Goal: Transaction & Acquisition: Purchase product/service

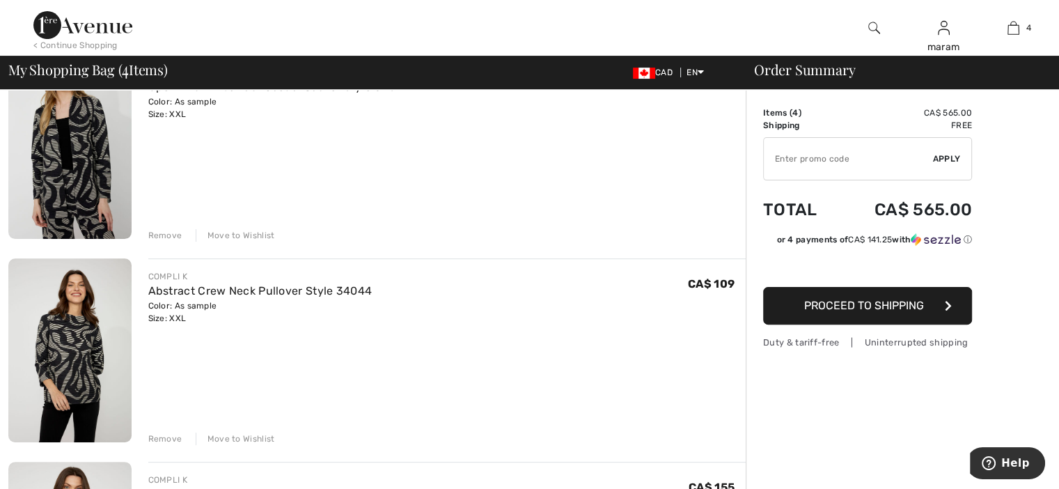
scroll to position [358, 0]
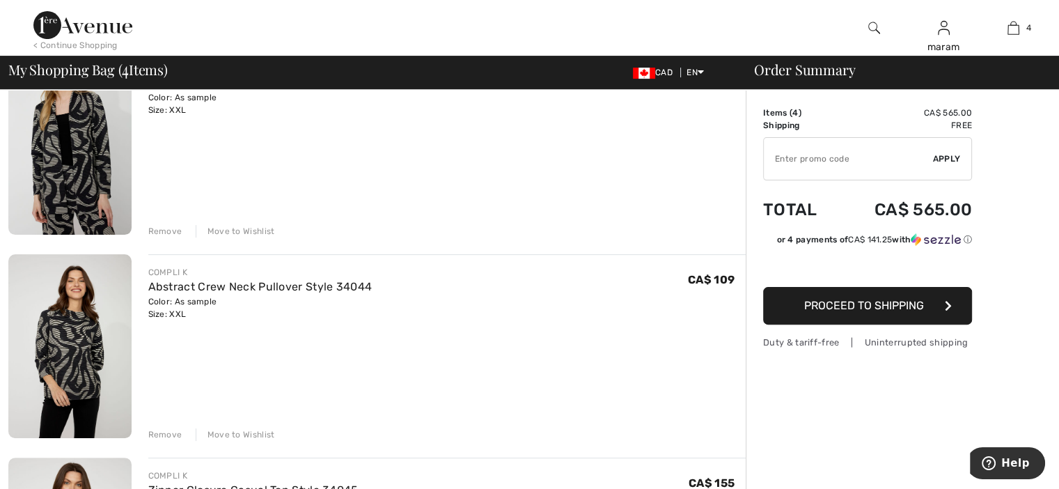
type input "NEW15"
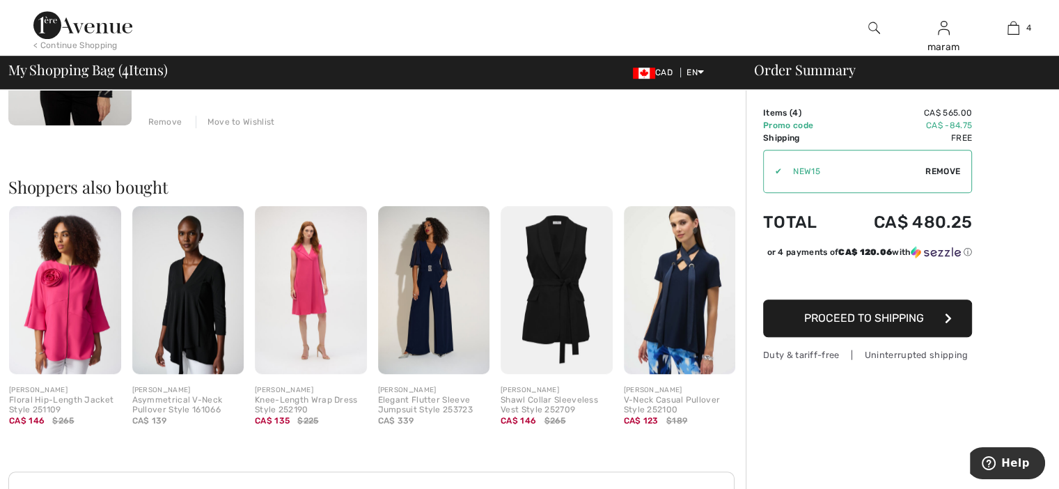
scroll to position [880, 0]
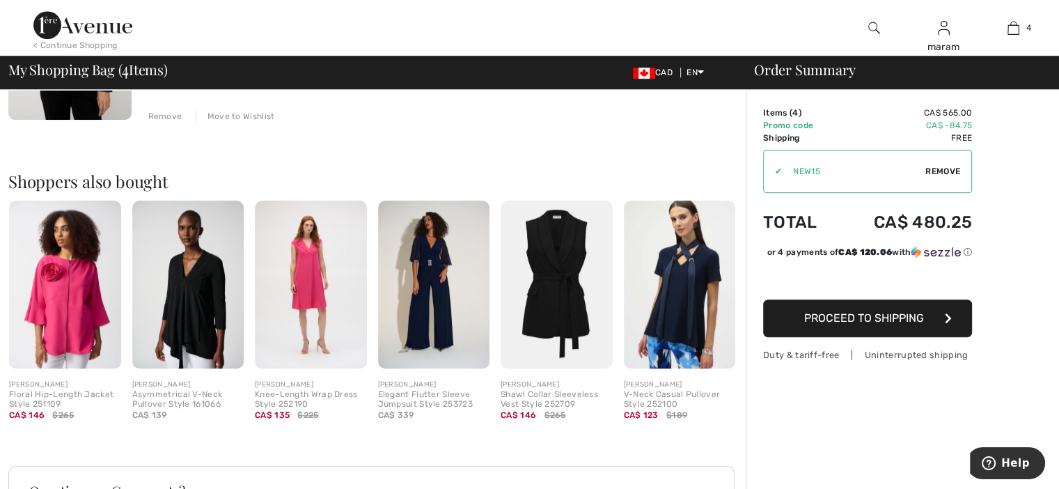
click at [78, 271] on img at bounding box center [65, 284] width 112 height 168
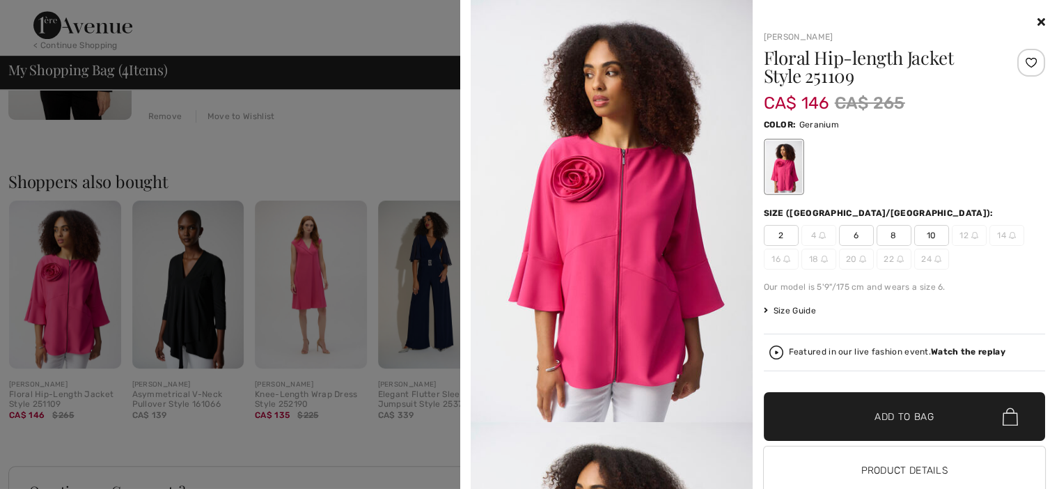
click at [1025, 19] on div at bounding box center [905, 22] width 282 height 17
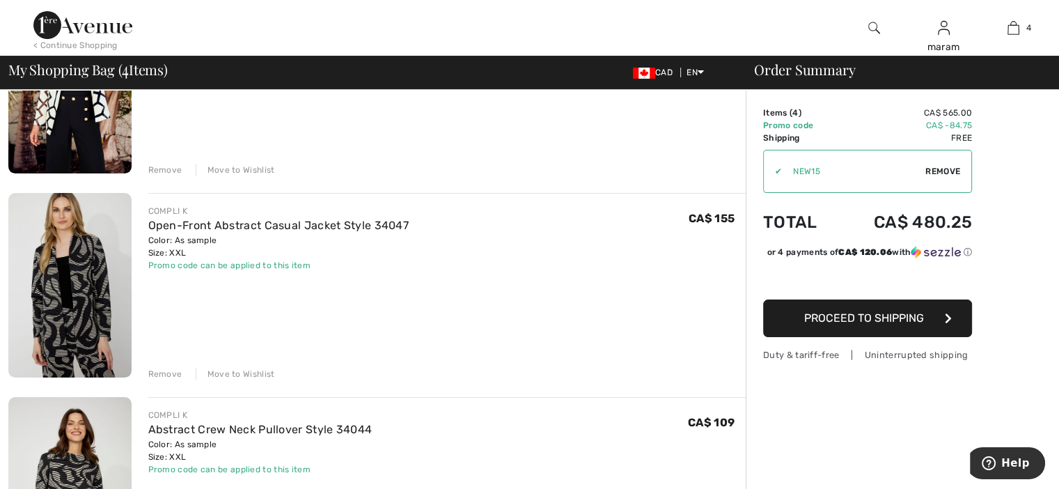
scroll to position [221, 0]
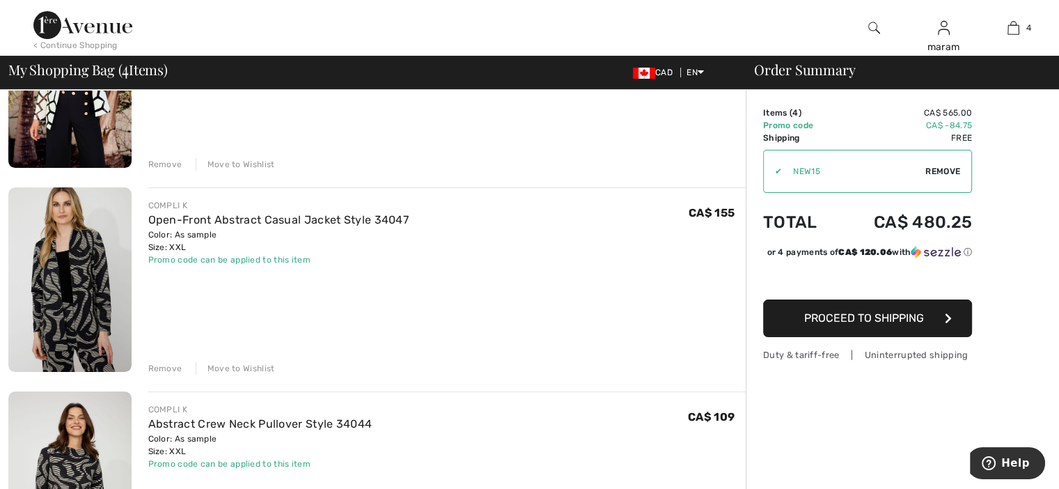
click at [259, 221] on link "Open-Front Abstract Casual Jacket Style 34047" at bounding box center [278, 219] width 261 height 13
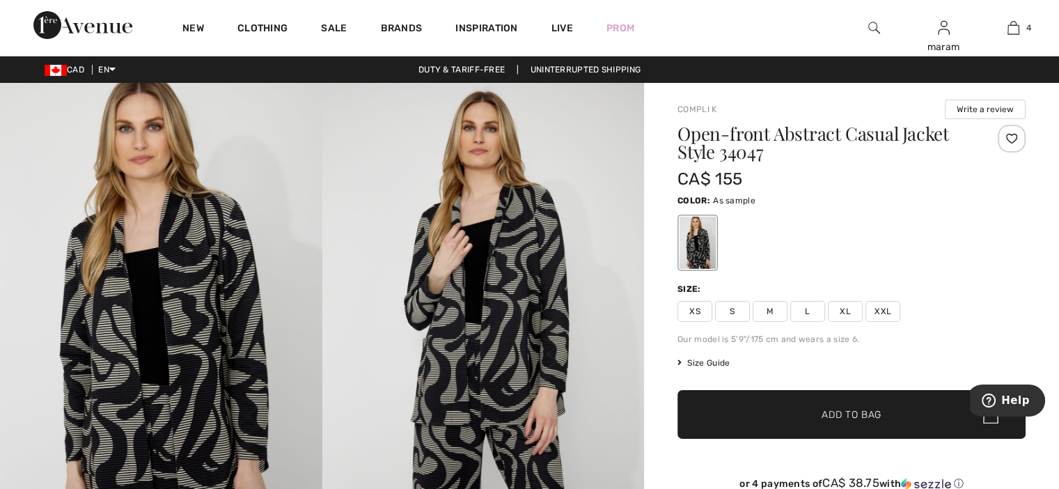
click at [163, 277] on img at bounding box center [161, 324] width 322 height 483
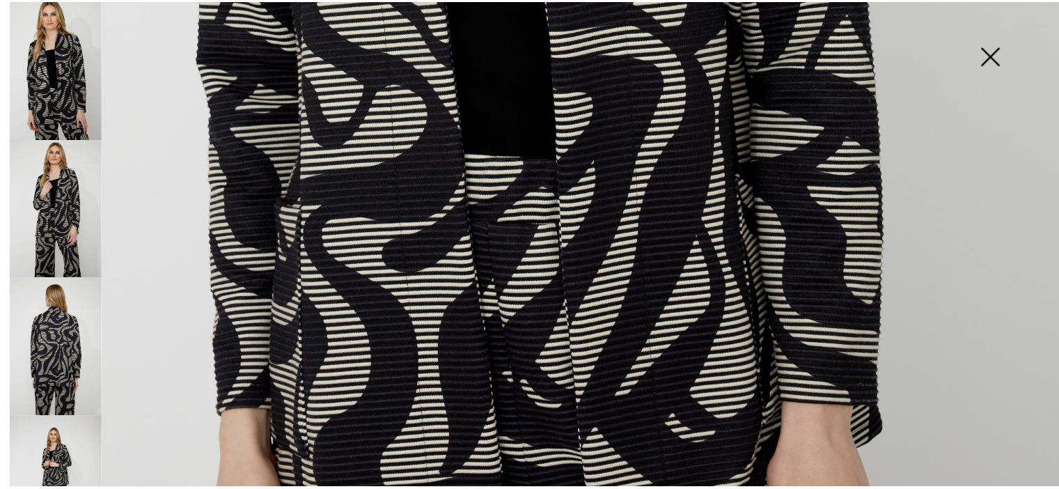
scroll to position [849, 0]
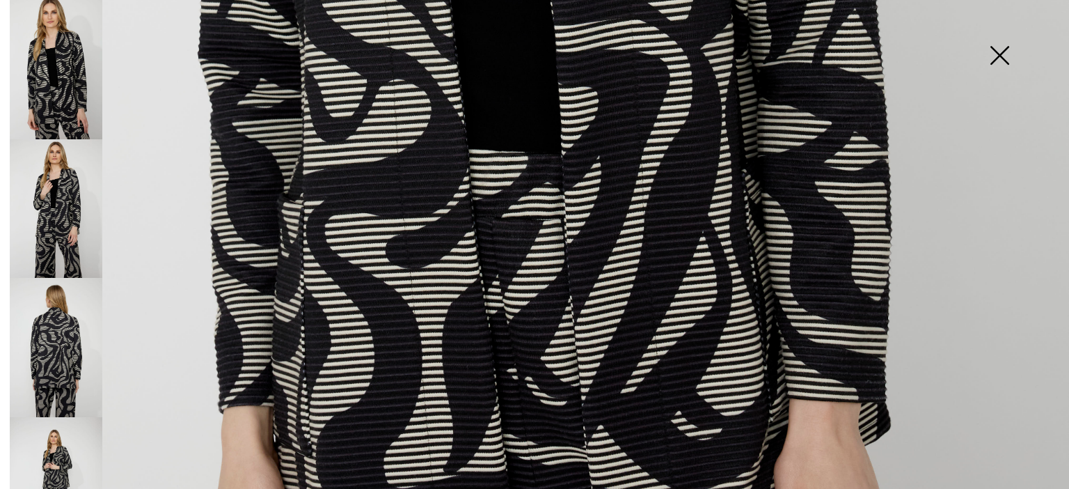
click at [996, 56] on img at bounding box center [1000, 57] width 70 height 72
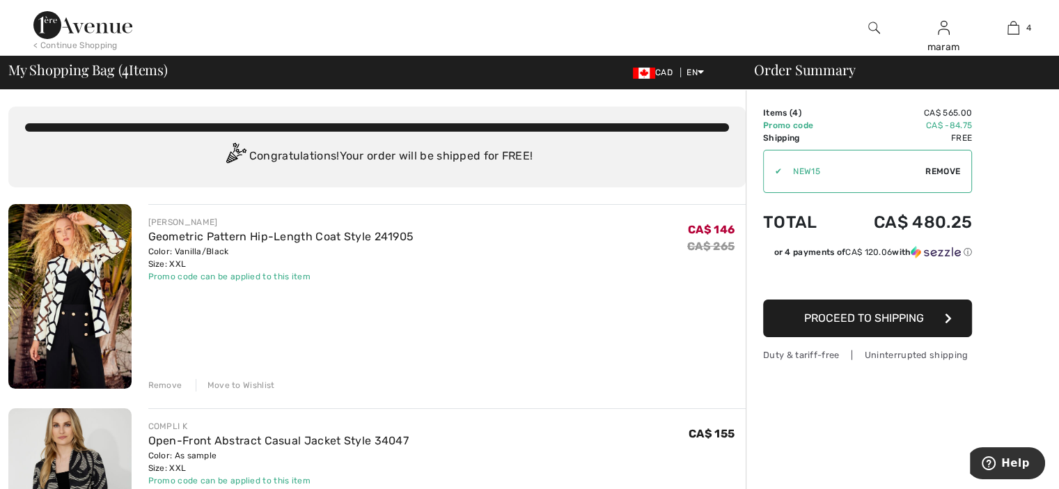
click at [78, 21] on img at bounding box center [82, 25] width 99 height 28
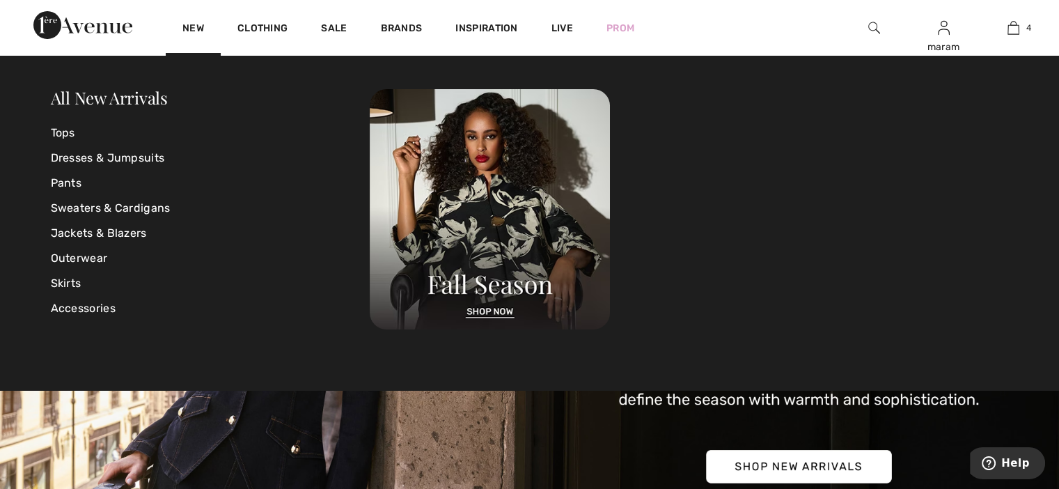
click at [482, 311] on img at bounding box center [490, 209] width 240 height 240
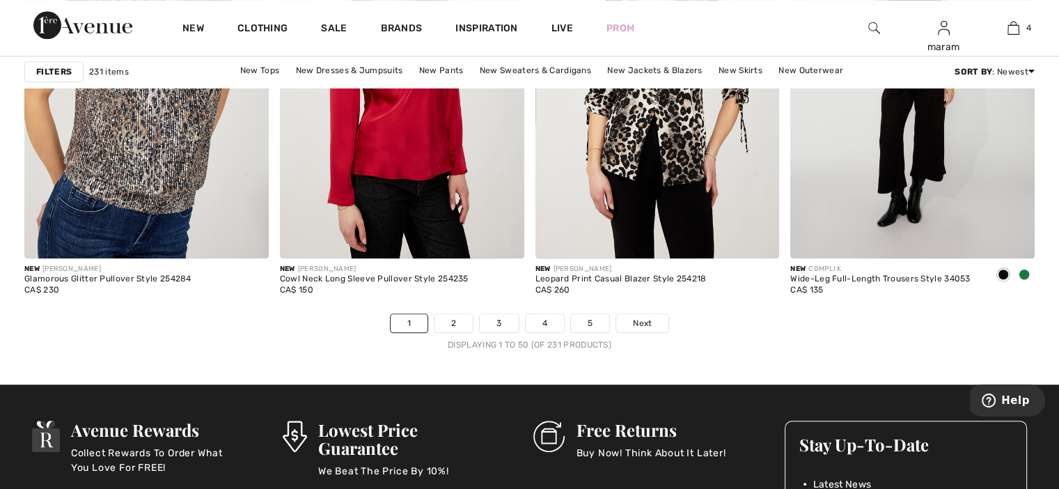
scroll to position [6498, 0]
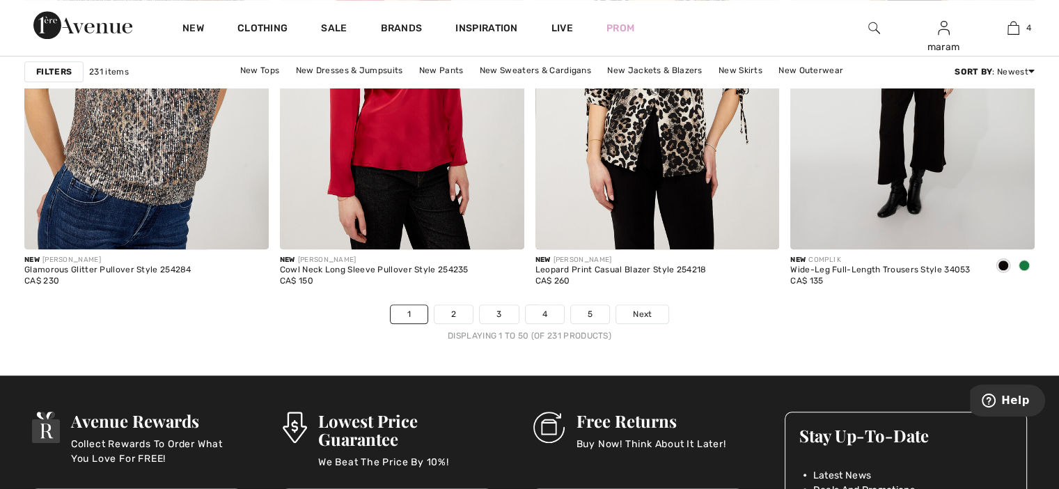
click at [457, 313] on link "2" at bounding box center [453, 314] width 38 height 18
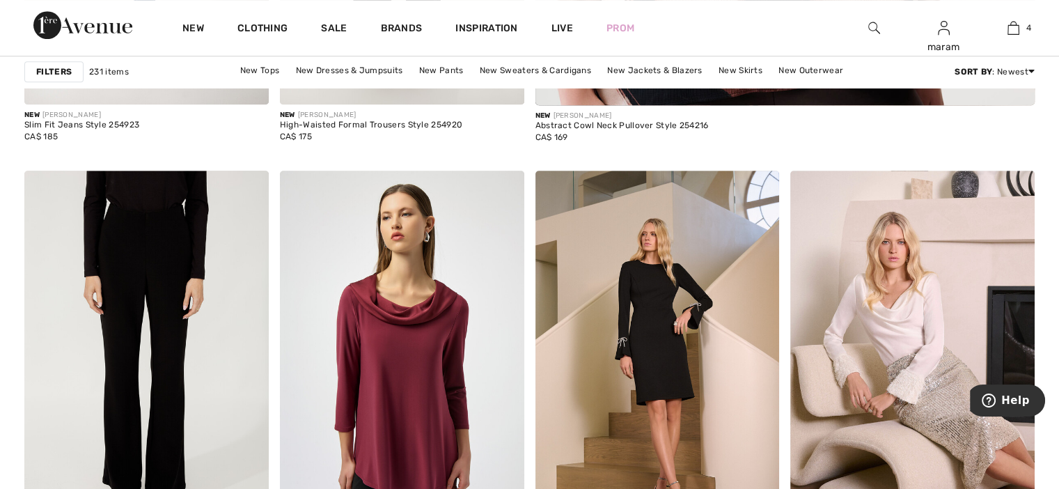
scroll to position [777, 0]
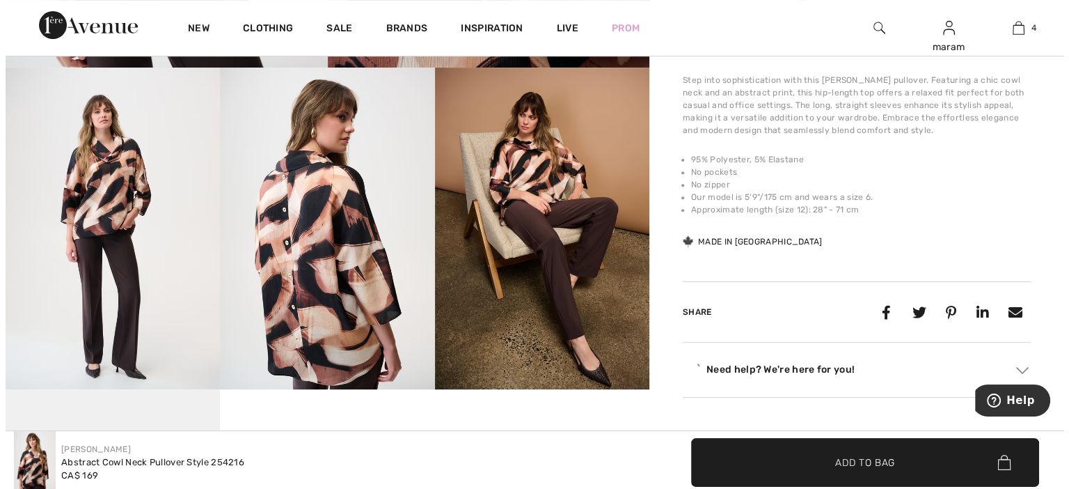
scroll to position [502, 0]
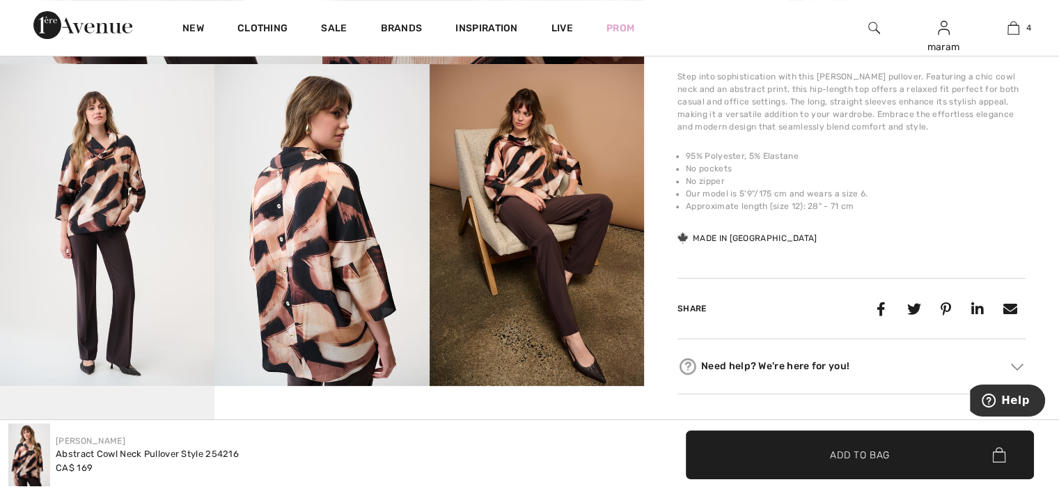
click at [320, 240] on img at bounding box center [321, 225] width 214 height 322
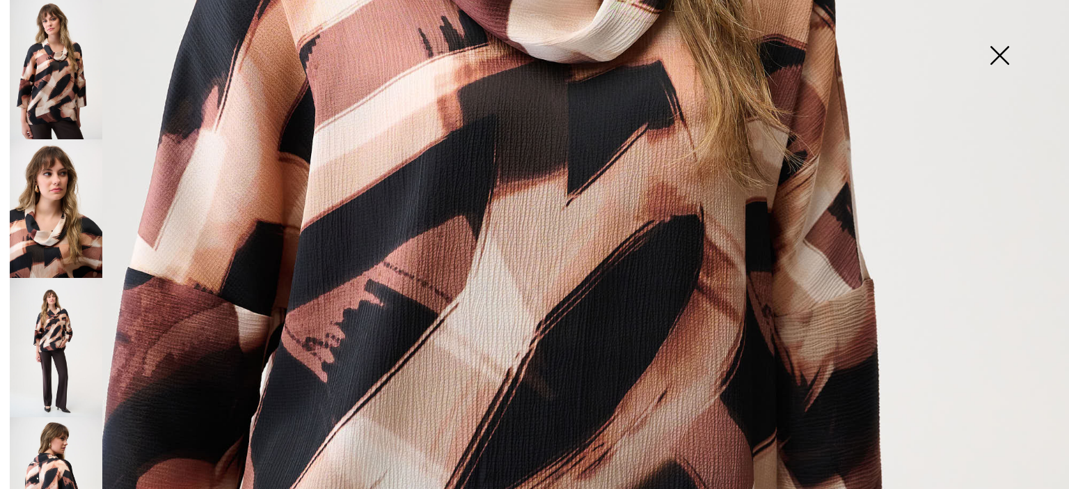
scroll to position [539, 0]
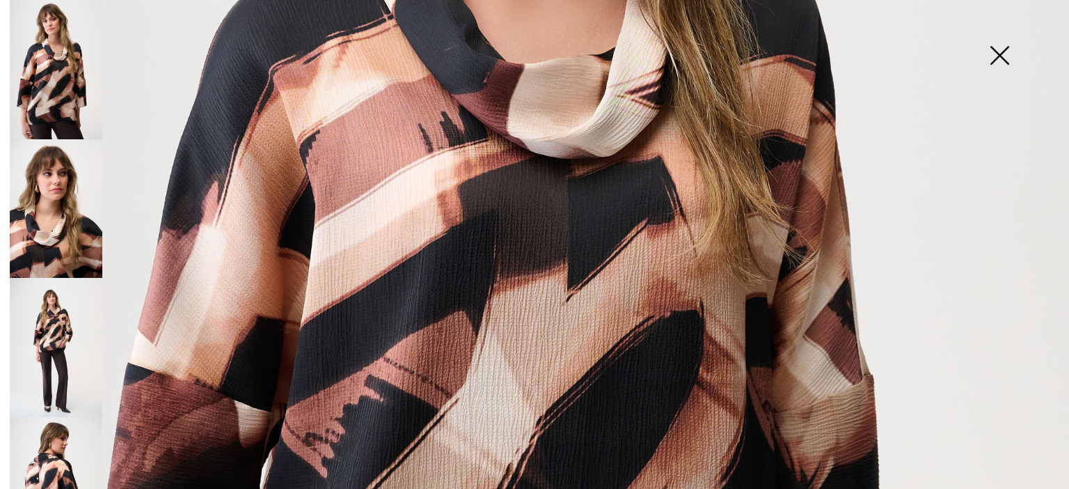
click at [24, 469] on img at bounding box center [56, 486] width 93 height 139
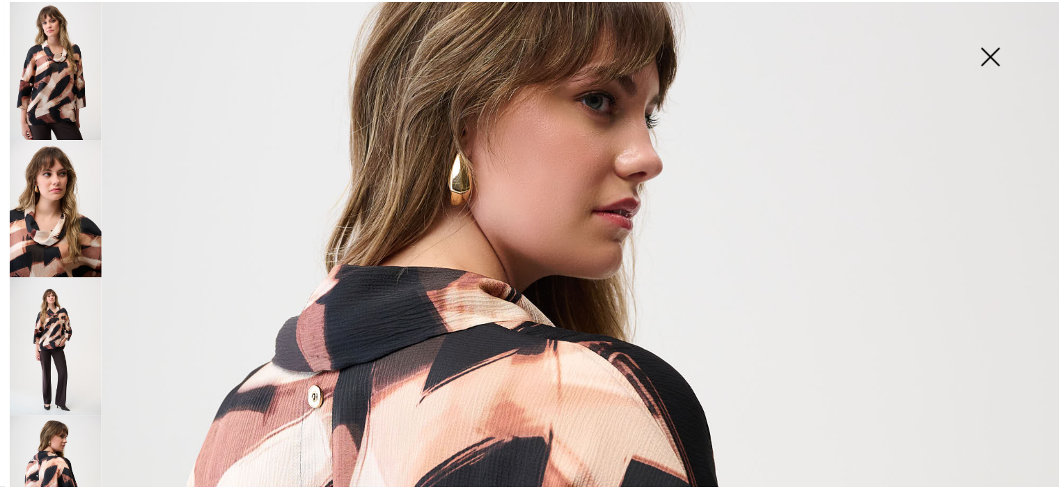
scroll to position [0, 0]
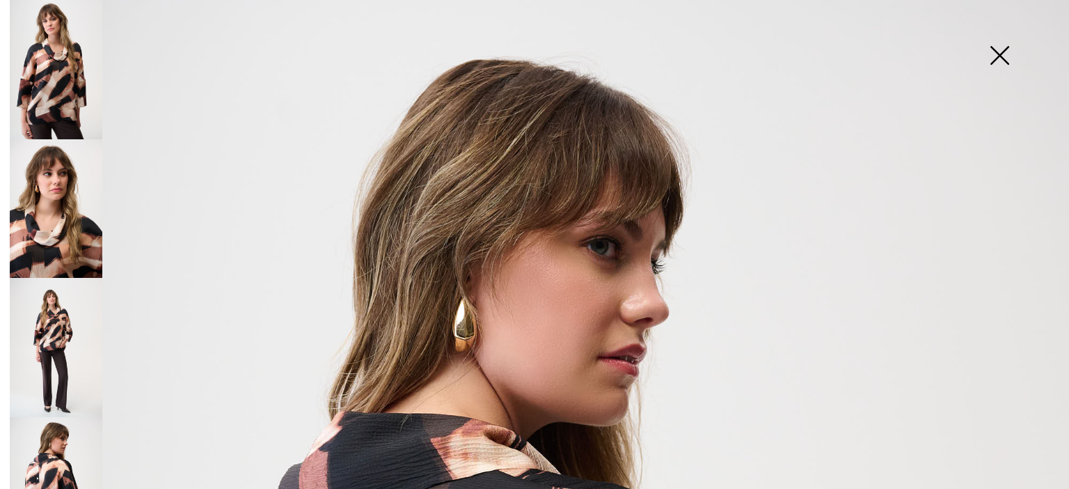
click at [1000, 60] on img at bounding box center [1000, 57] width 70 height 72
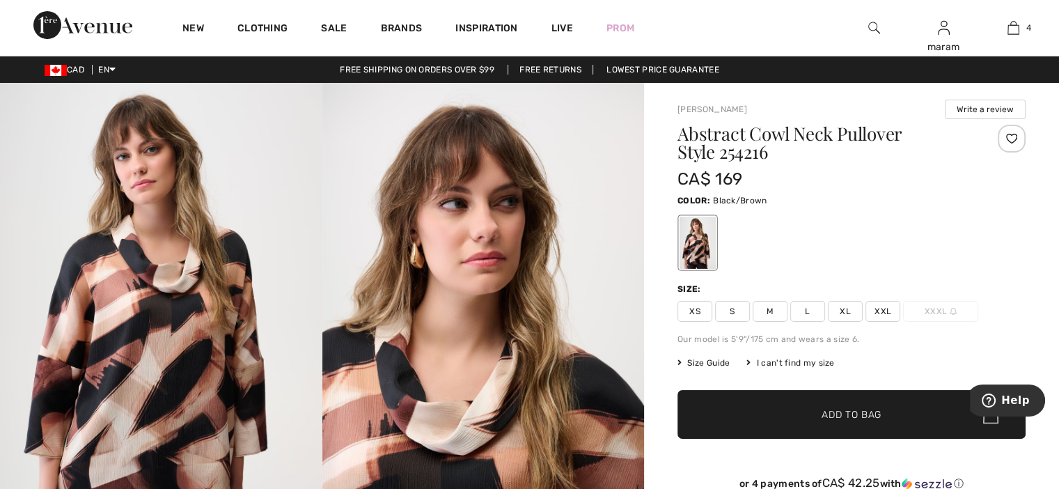
click at [883, 310] on span "XXL" at bounding box center [882, 311] width 35 height 21
click at [833, 424] on span "✔ Added to Bag Add to Bag" at bounding box center [851, 414] width 348 height 49
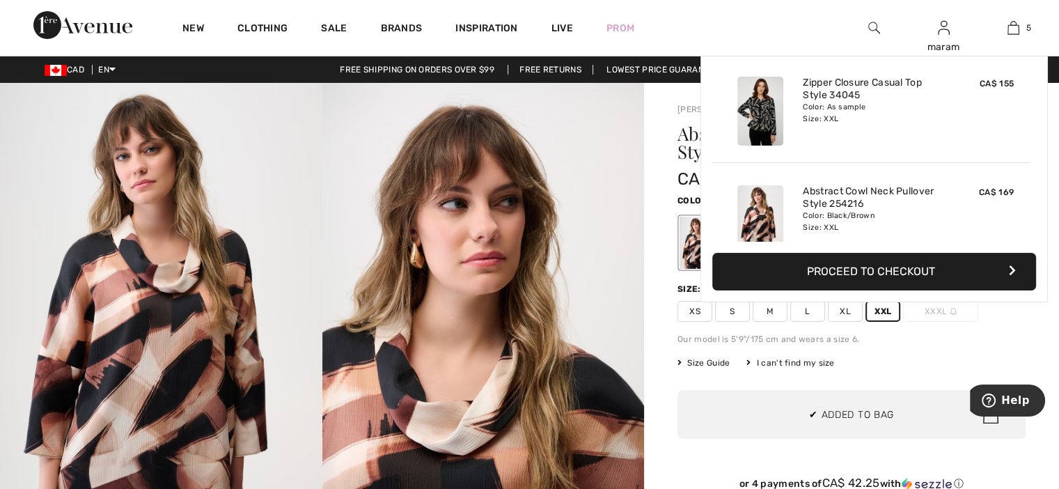
scroll to position [368, 0]
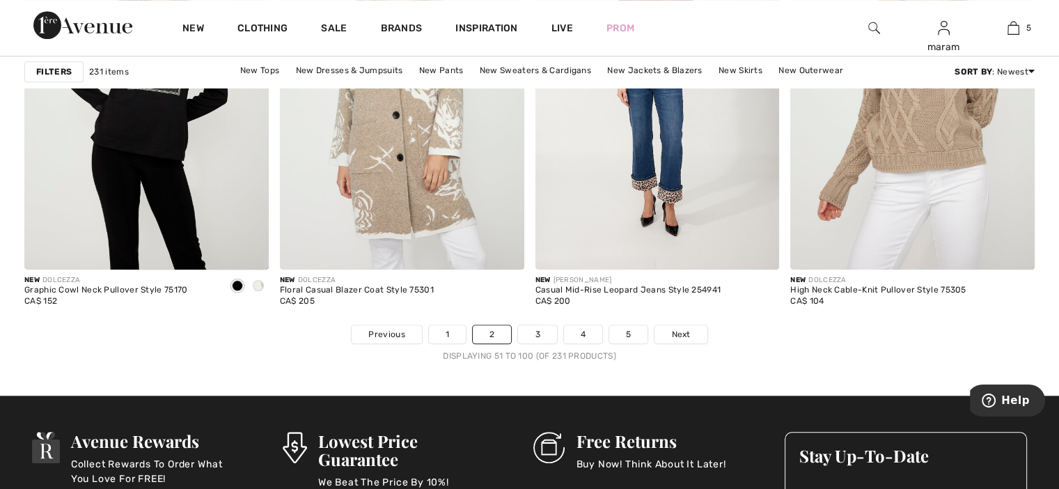
scroll to position [6487, 0]
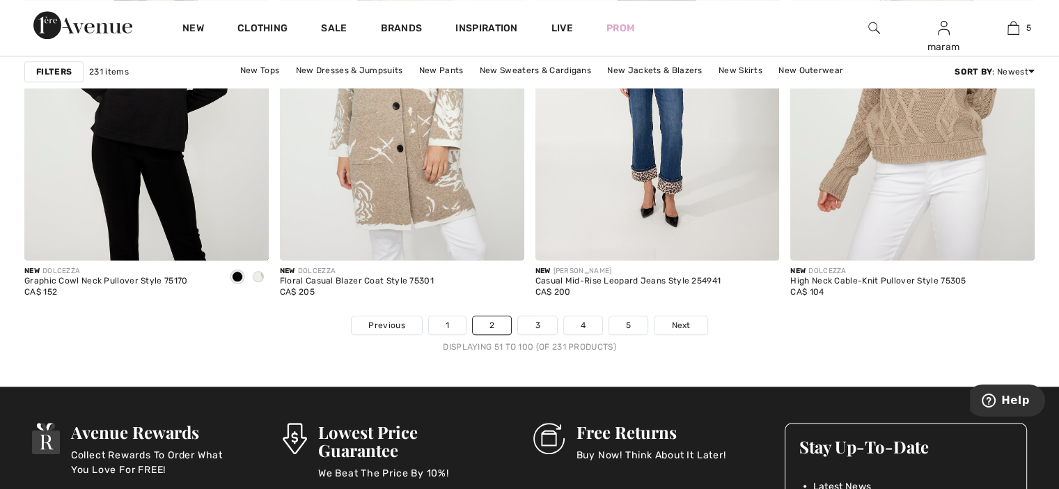
click at [538, 324] on link "3" at bounding box center [537, 325] width 38 height 18
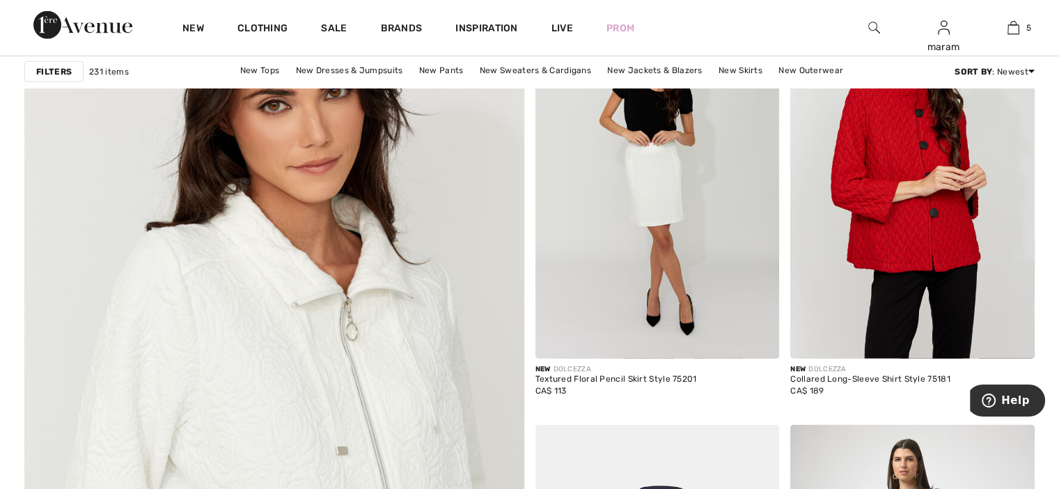
scroll to position [3672, 0]
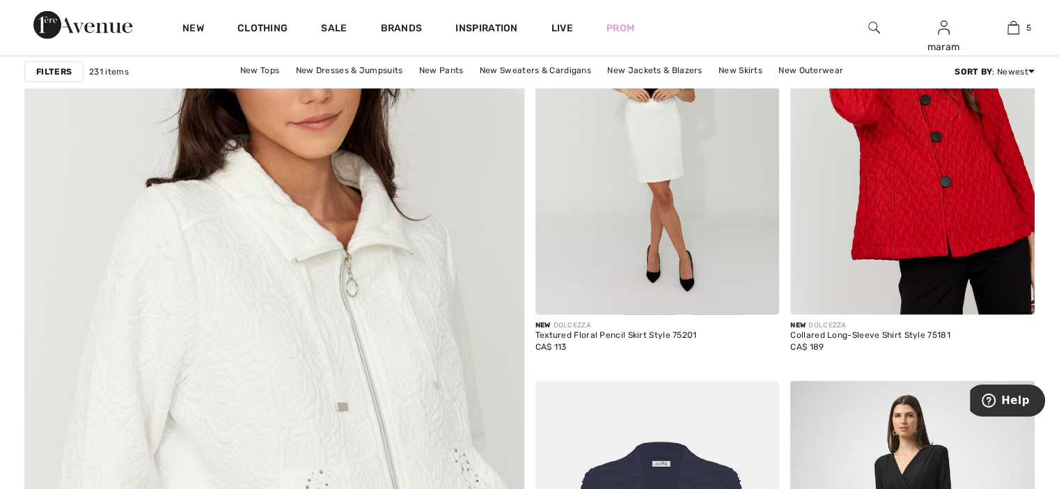
click at [878, 219] on img at bounding box center [912, 131] width 244 height 366
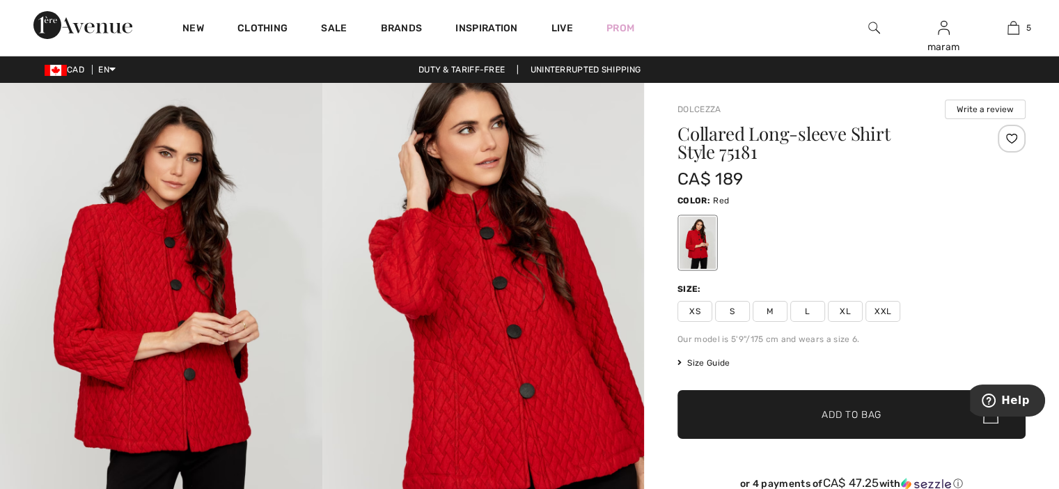
click at [471, 337] on img at bounding box center [483, 324] width 322 height 483
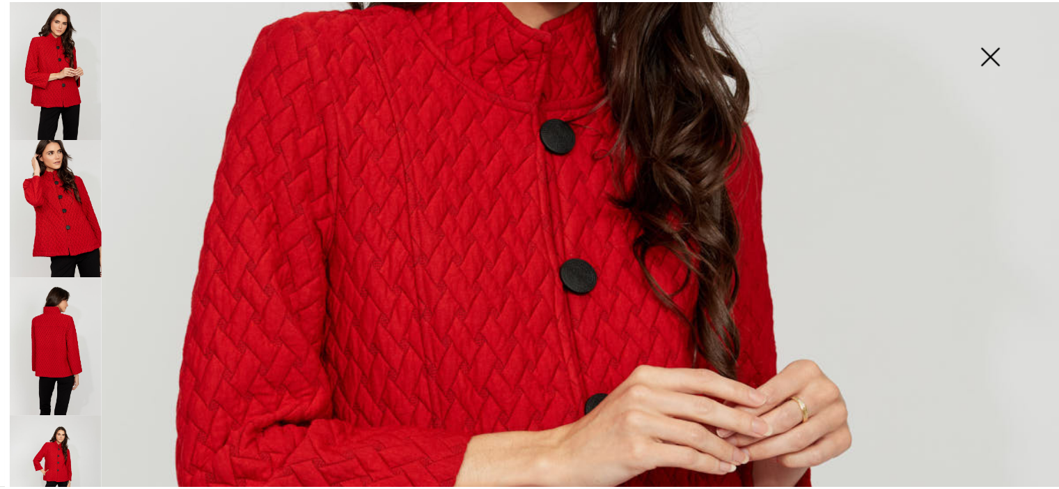
scroll to position [390, 0]
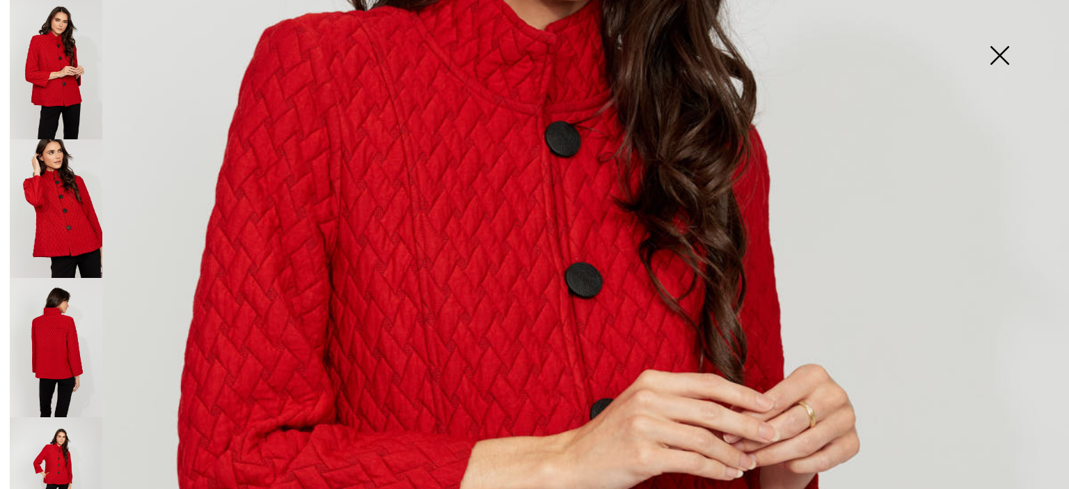
click at [56, 329] on img at bounding box center [56, 347] width 93 height 139
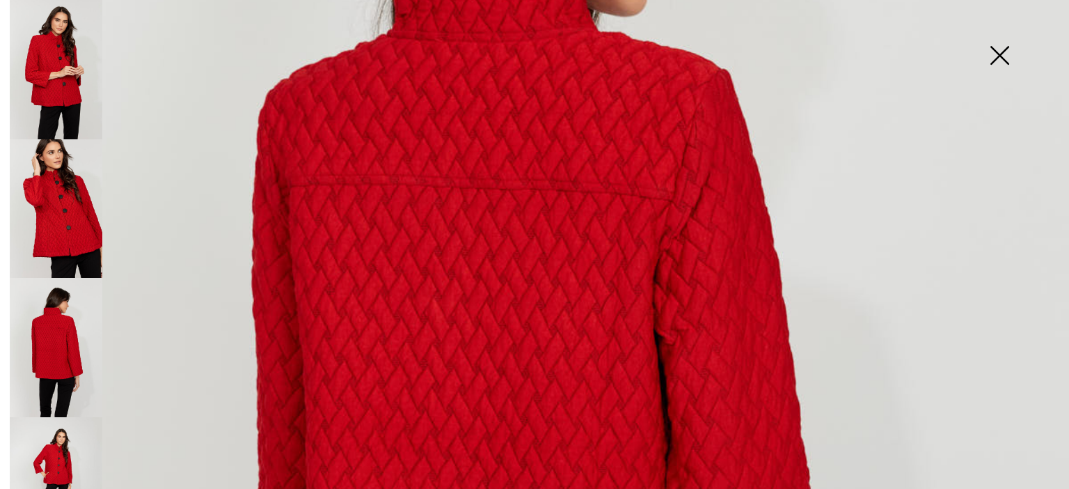
click at [80, 466] on img at bounding box center [56, 486] width 93 height 139
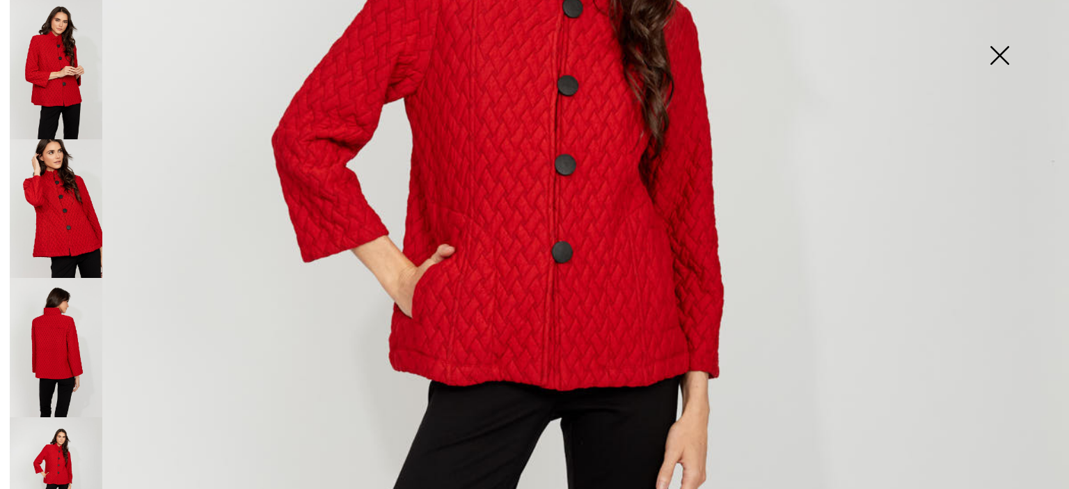
click at [527, 282] on img at bounding box center [534, 412] width 1069 height 1604
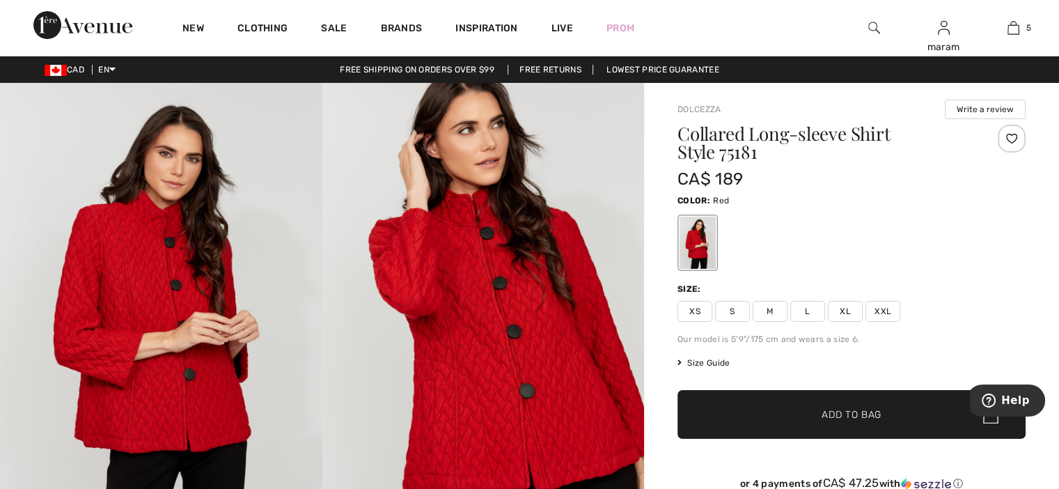
click at [519, 257] on img at bounding box center [483, 324] width 322 height 483
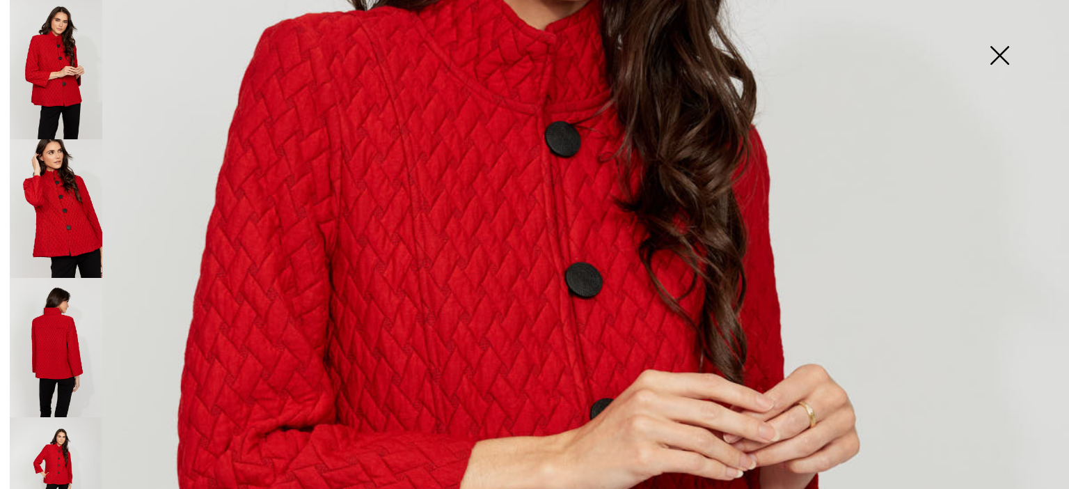
click at [1004, 61] on img at bounding box center [1000, 57] width 70 height 72
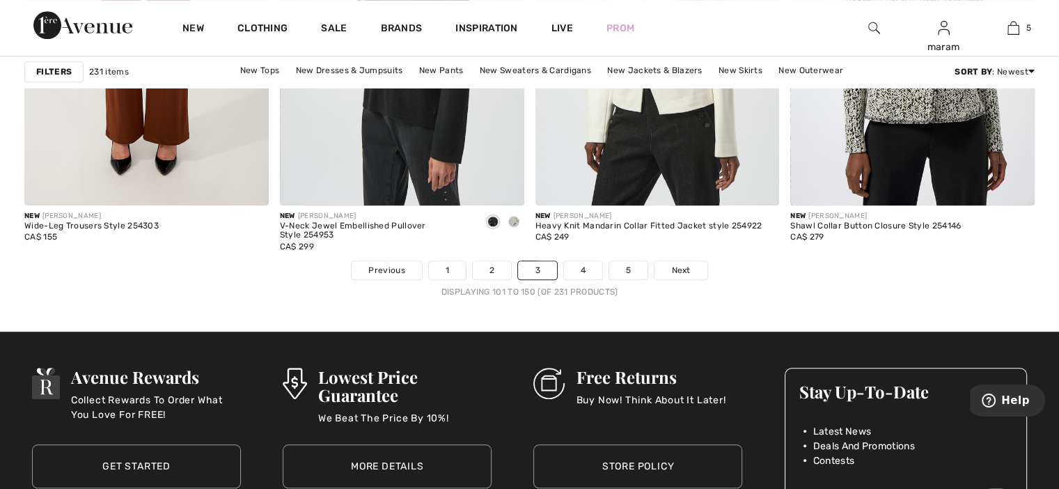
scroll to position [6534, 0]
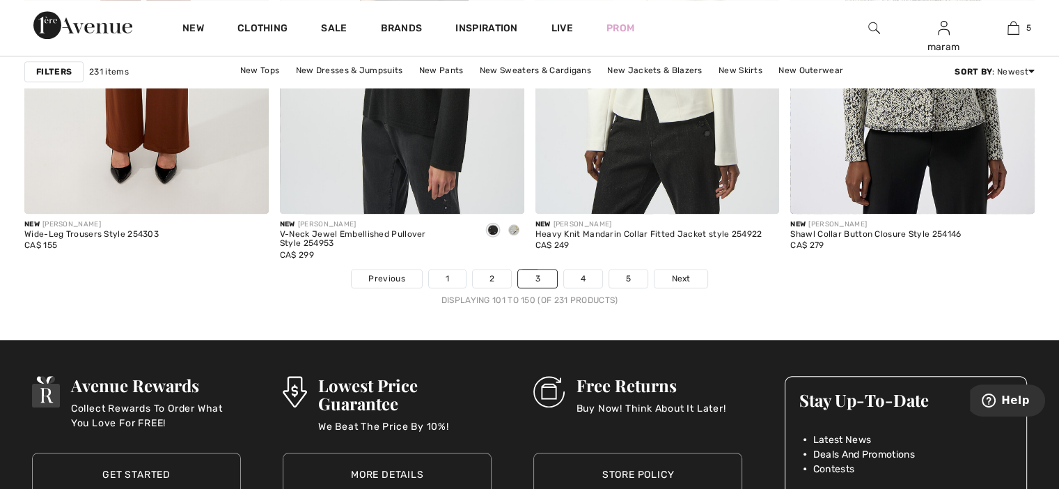
click at [579, 277] on link "4" at bounding box center [583, 278] width 38 height 18
click at [580, 277] on link "4" at bounding box center [583, 278] width 38 height 18
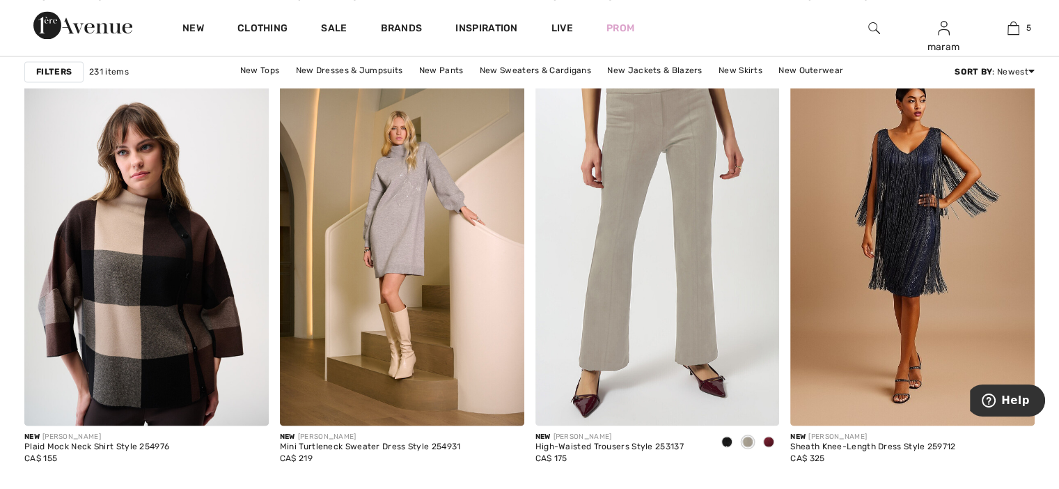
scroll to position [2556, 0]
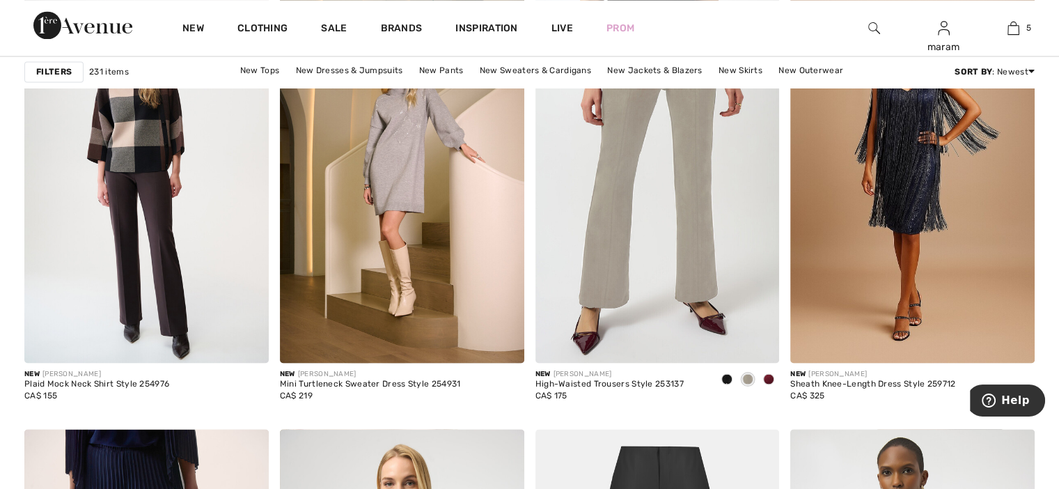
click at [180, 157] on img at bounding box center [146, 180] width 244 height 366
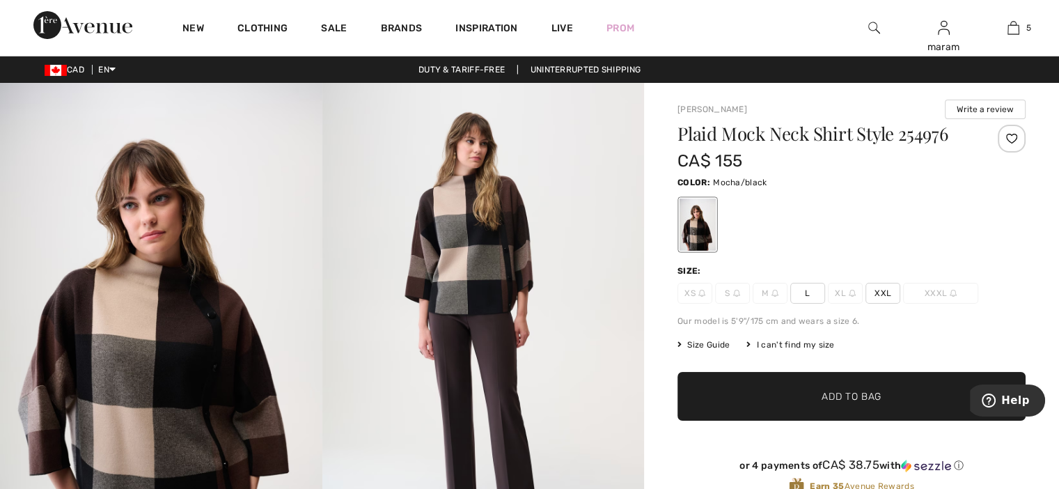
click at [884, 290] on span "XXL" at bounding box center [882, 293] width 35 height 21
click at [830, 393] on span "Add to Bag" at bounding box center [851, 396] width 60 height 15
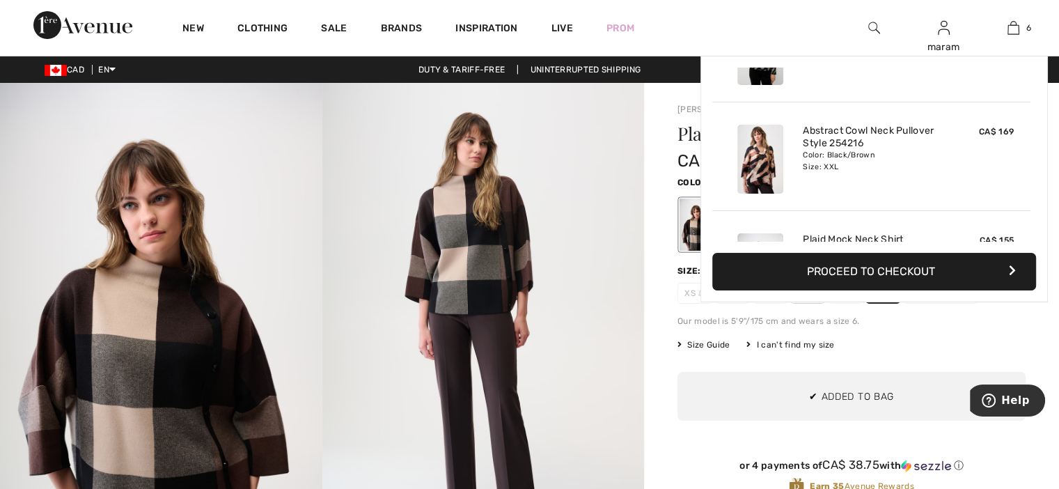
scroll to position [476, 0]
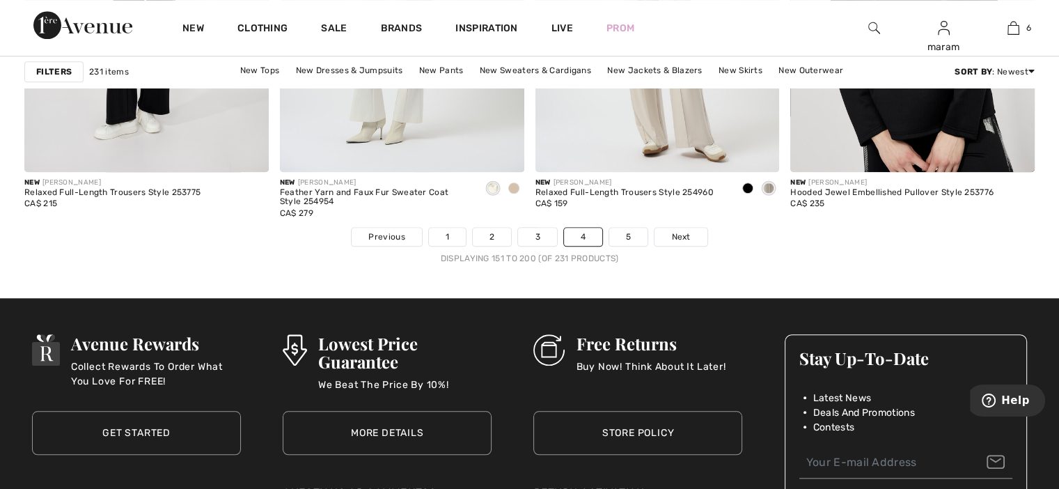
scroll to position [6567, 0]
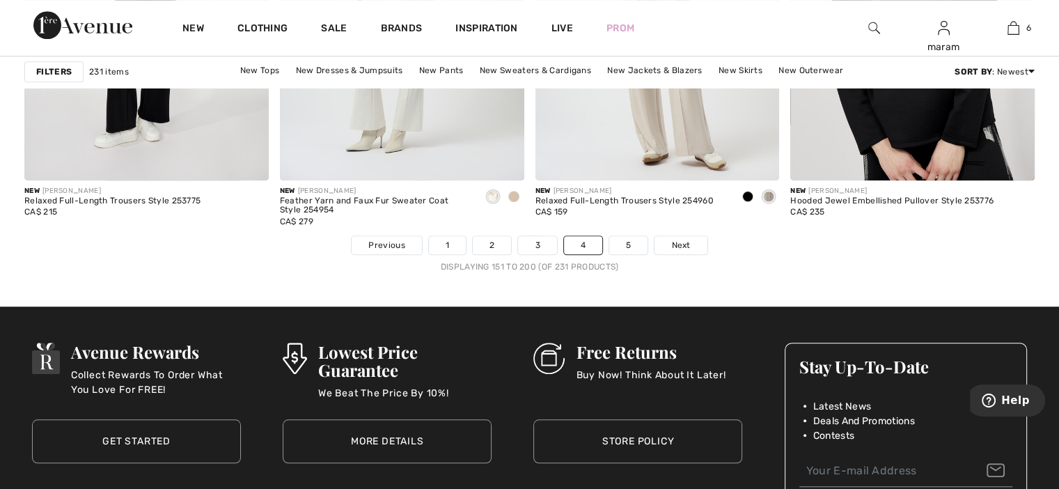
click at [620, 237] on link "5" at bounding box center [628, 245] width 38 height 18
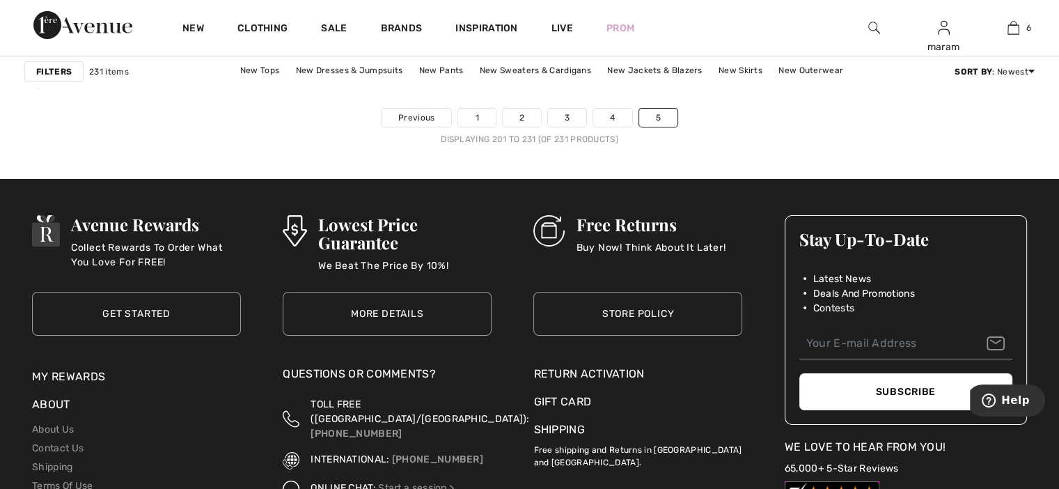
scroll to position [4805, 0]
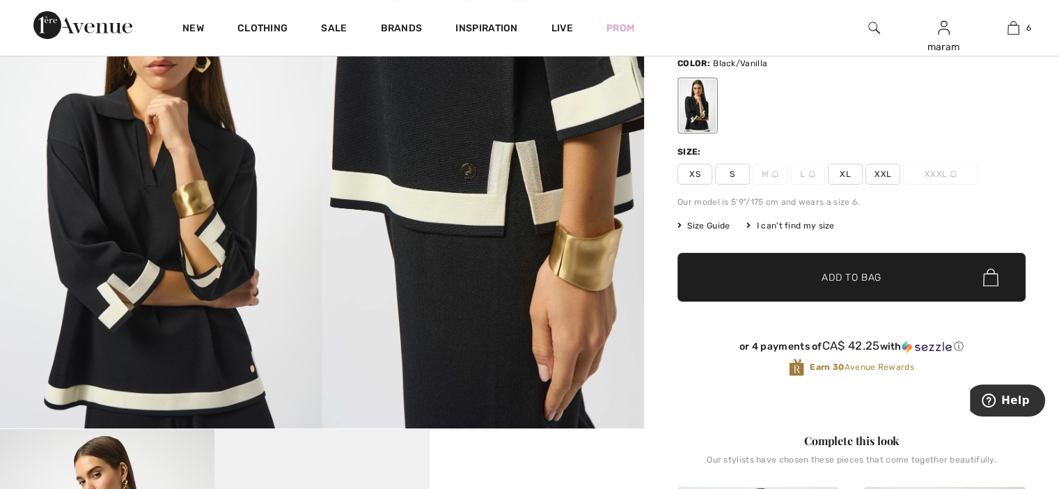
scroll to position [145, 0]
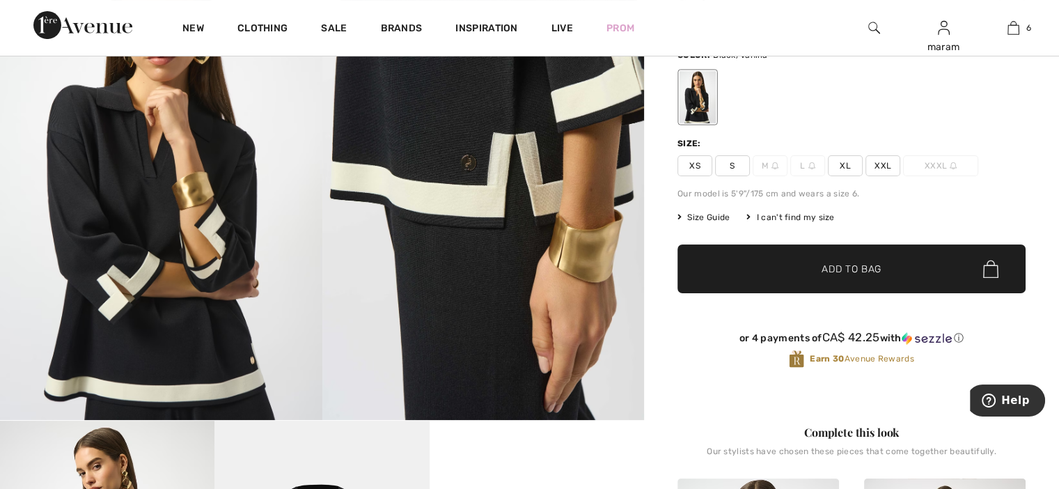
click at [880, 164] on span "XXL" at bounding box center [882, 165] width 35 height 21
click at [829, 262] on span "Add to Bag" at bounding box center [851, 269] width 60 height 15
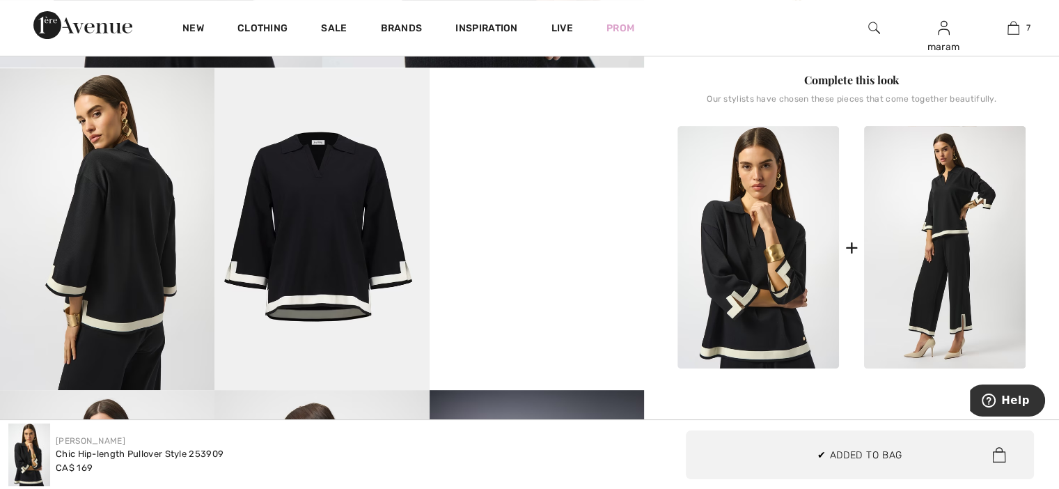
scroll to position [529, 0]
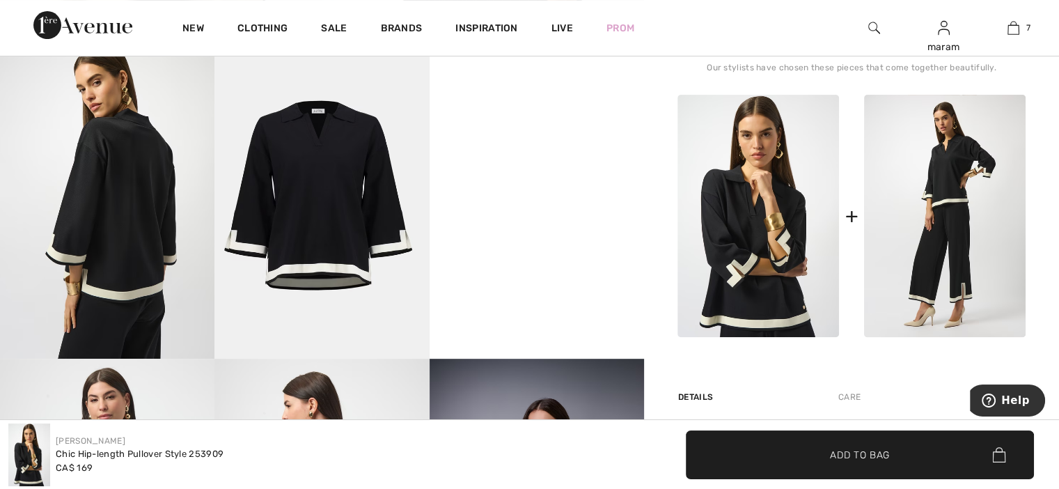
click at [924, 262] on img at bounding box center [944, 216] width 161 height 242
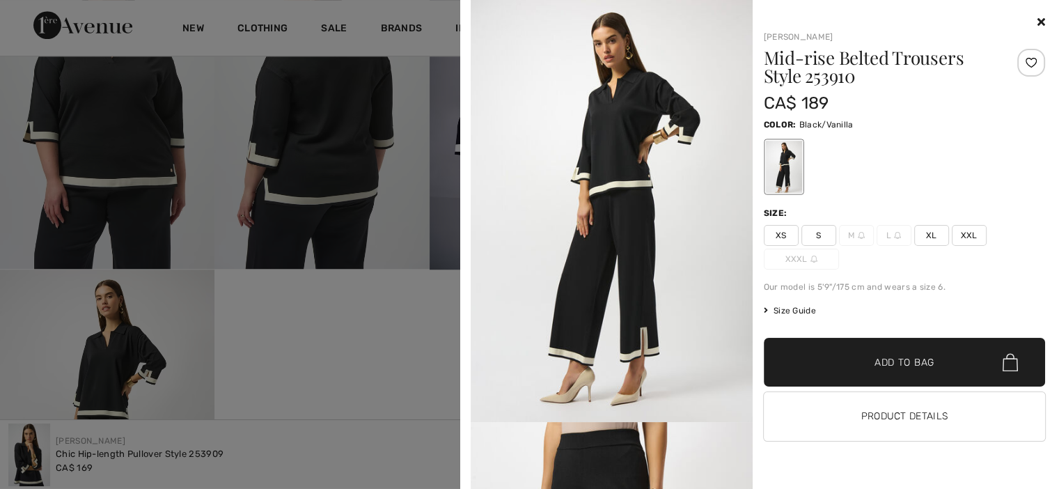
scroll to position [508, 0]
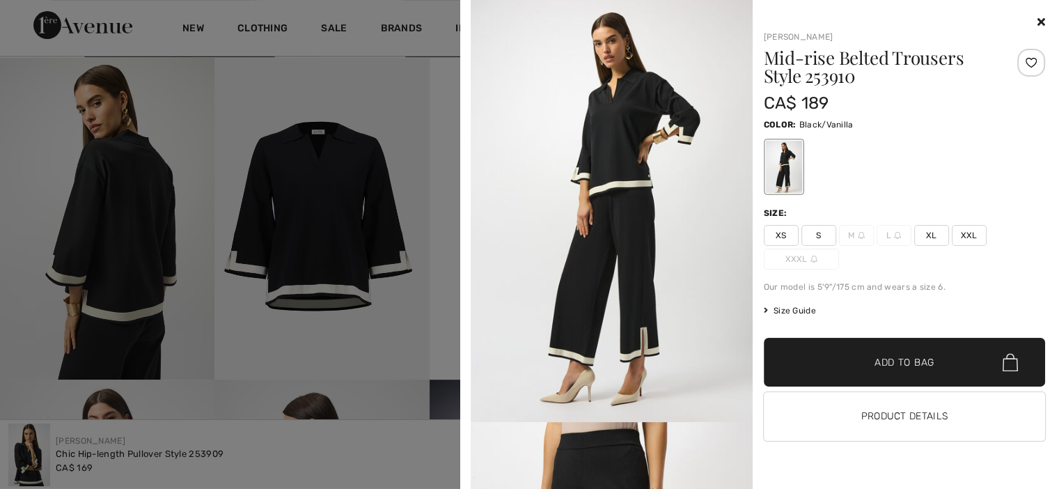
click at [961, 234] on span "XXL" at bounding box center [969, 235] width 35 height 21
click at [913, 369] on span "✔ Added to Bag Add to Bag" at bounding box center [905, 362] width 282 height 49
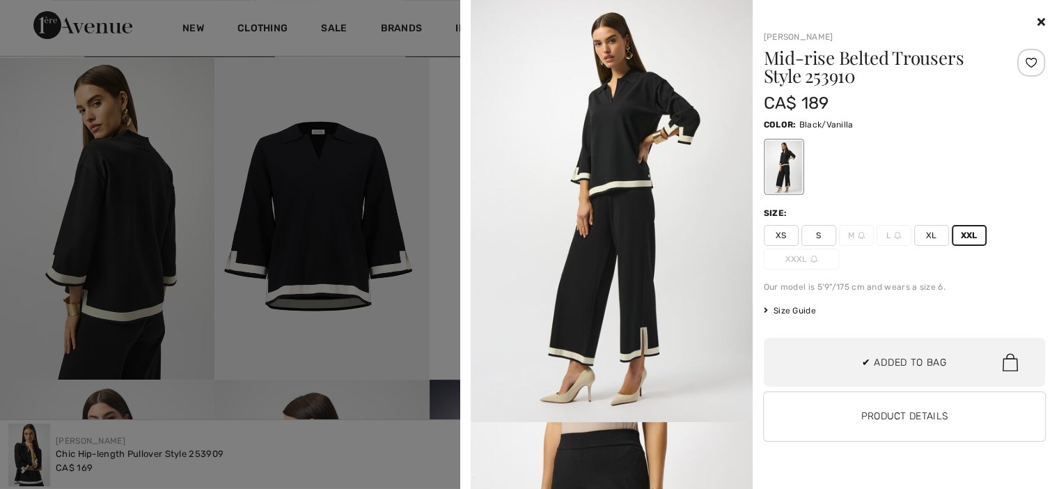
scroll to position [693, 0]
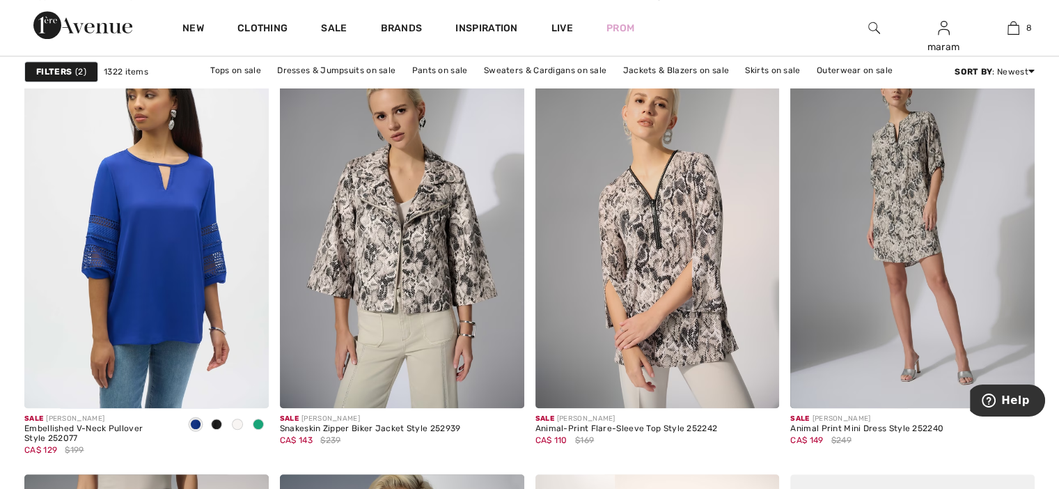
scroll to position [988, 0]
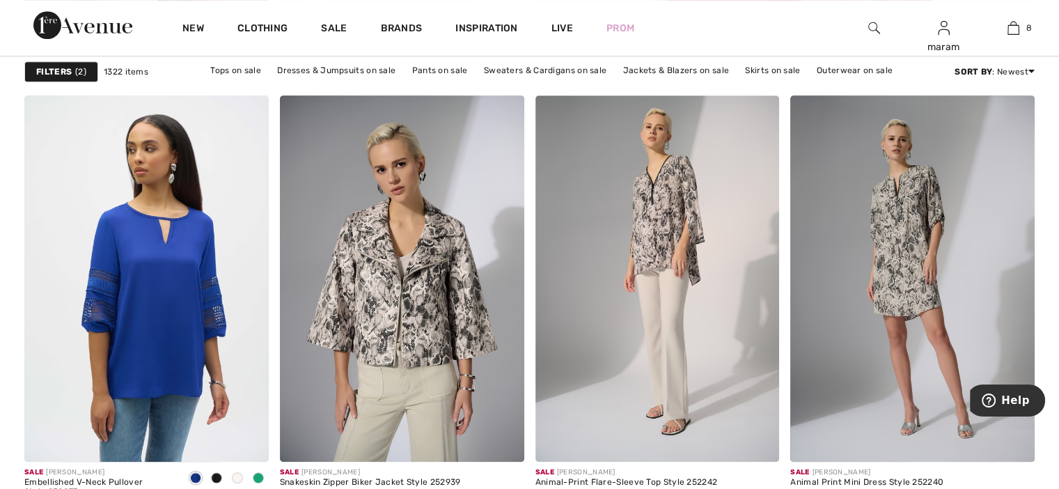
click at [684, 235] on img at bounding box center [657, 278] width 244 height 366
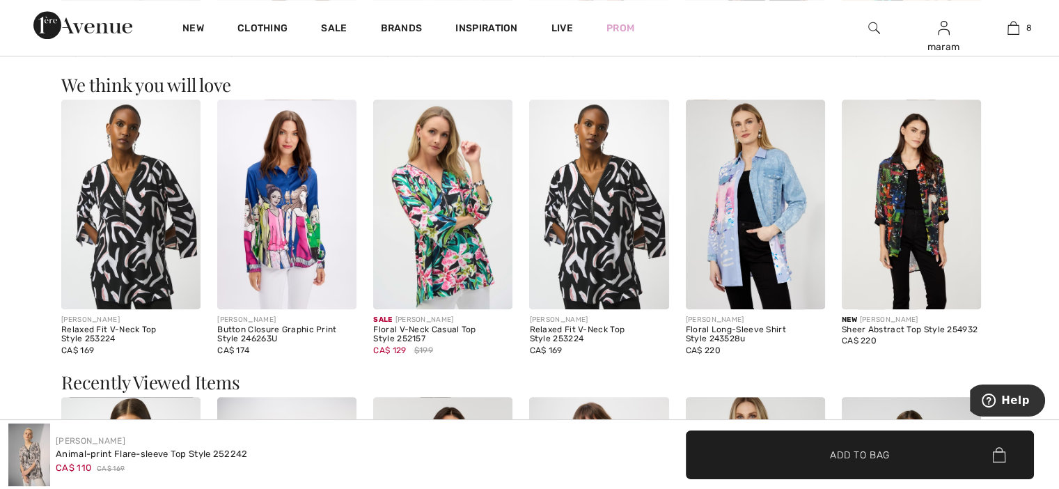
scroll to position [1144, 0]
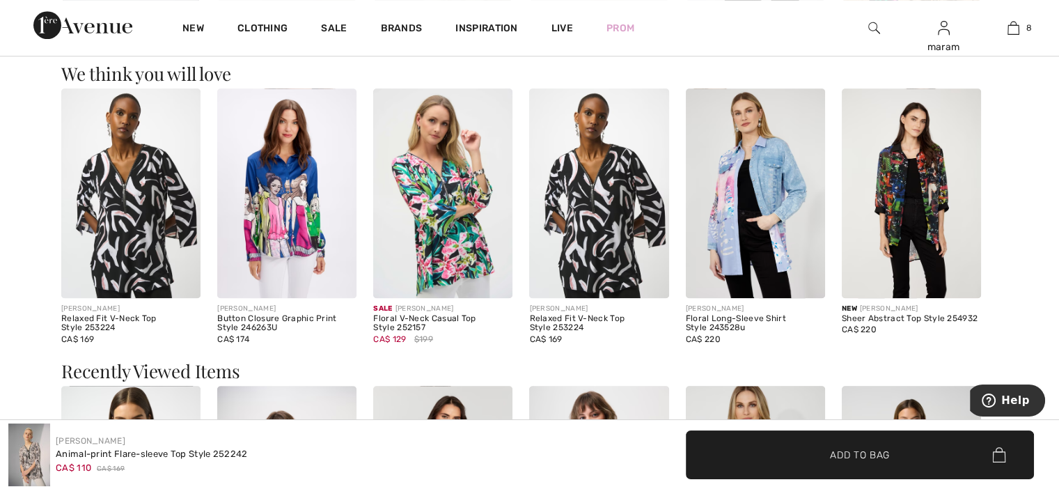
click at [613, 195] on img at bounding box center [598, 192] width 139 height 209
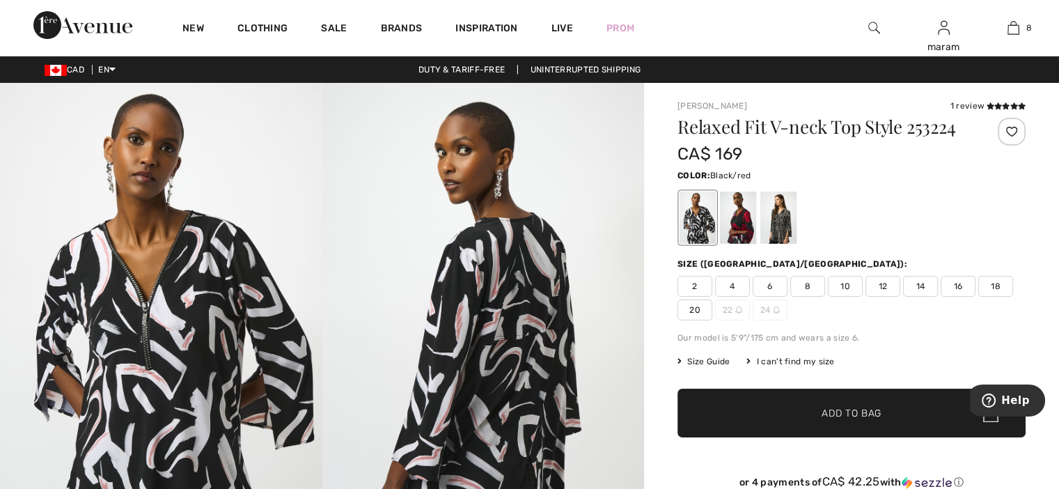
click at [731, 223] on div at bounding box center [738, 217] width 36 height 52
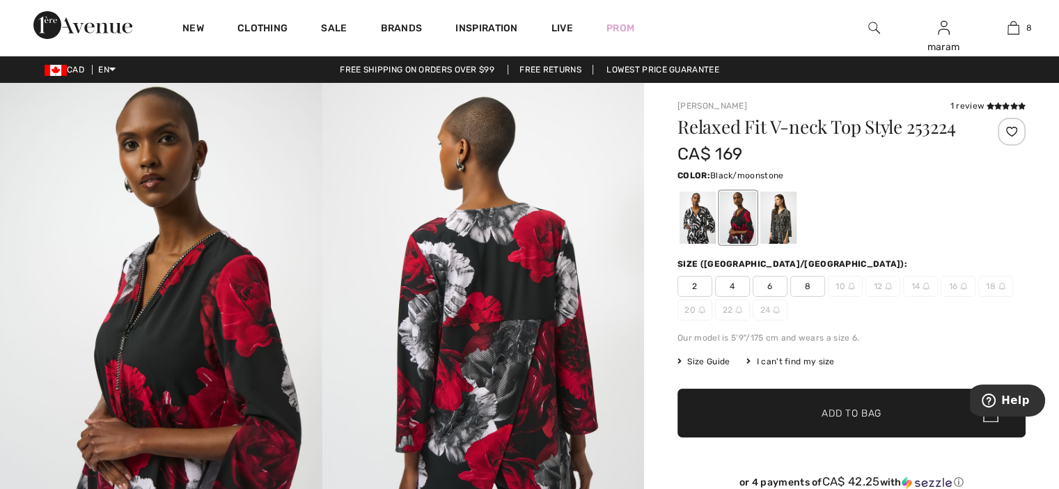
click at [774, 225] on div at bounding box center [778, 217] width 36 height 52
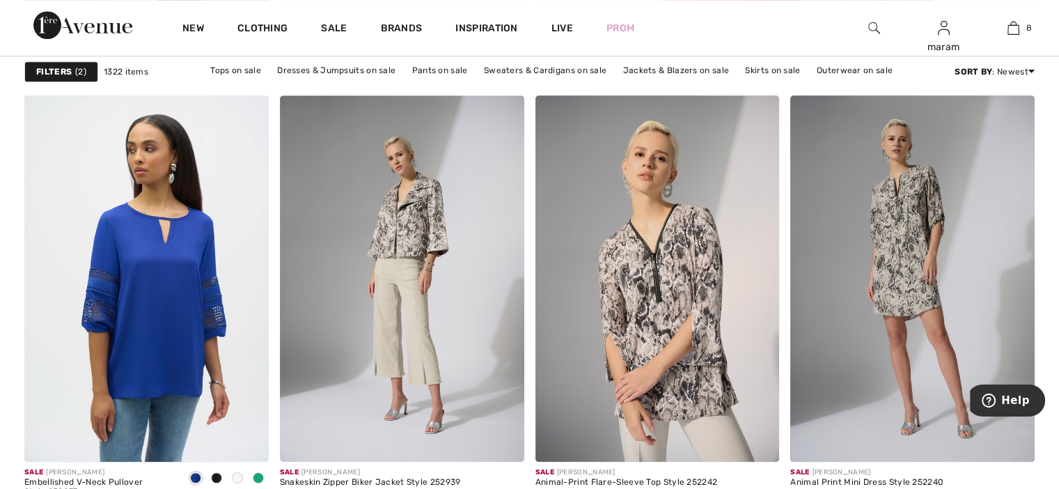
click at [423, 228] on img at bounding box center [402, 278] width 244 height 366
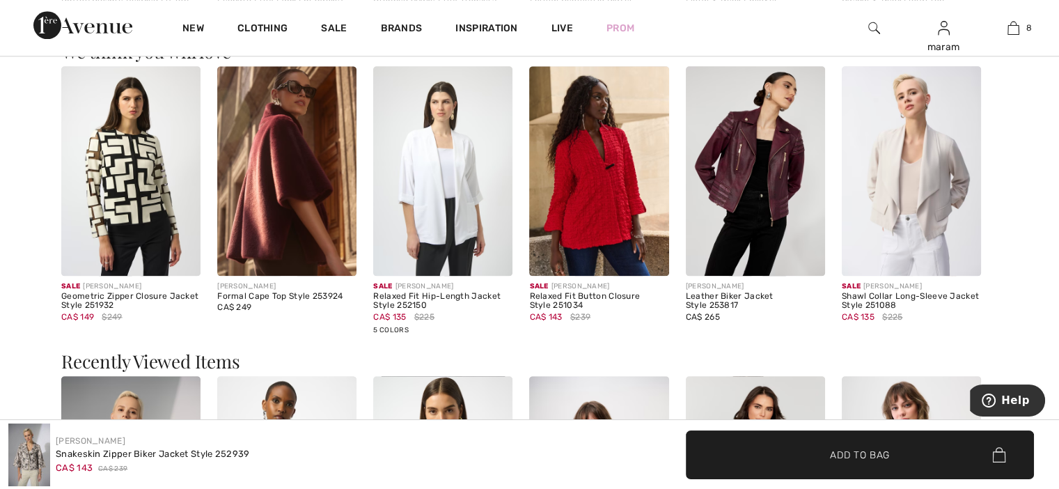
scroll to position [1590, 0]
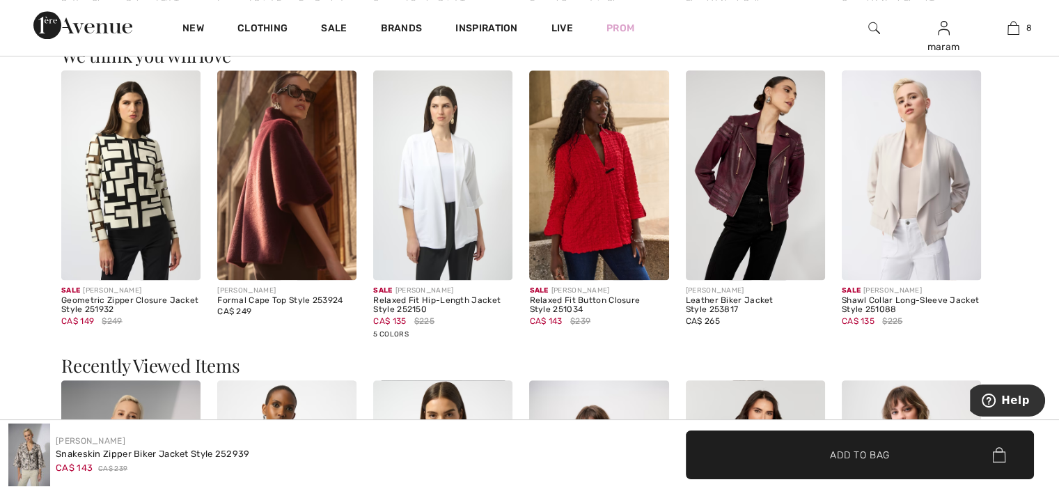
click at [100, 170] on img at bounding box center [130, 174] width 139 height 209
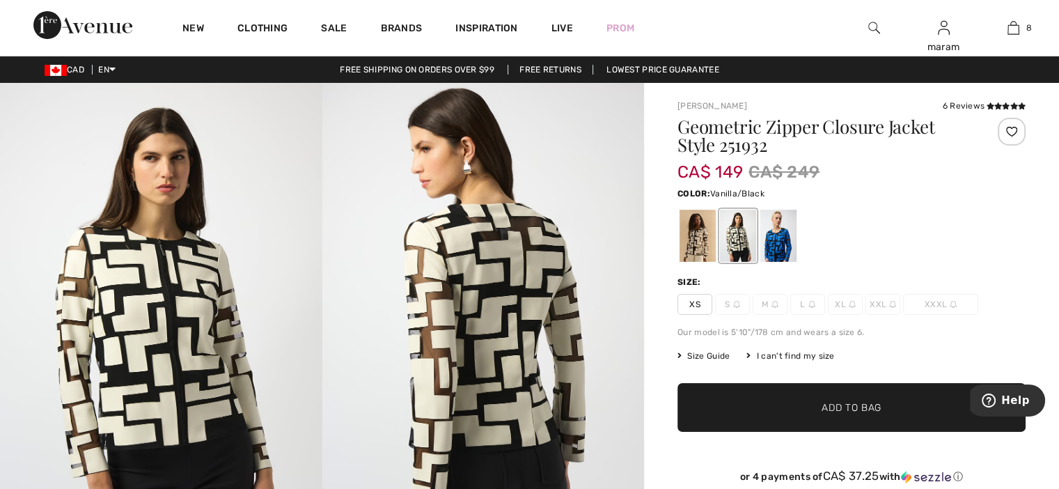
click at [730, 240] on div at bounding box center [738, 236] width 36 height 52
click at [778, 240] on div at bounding box center [778, 236] width 36 height 52
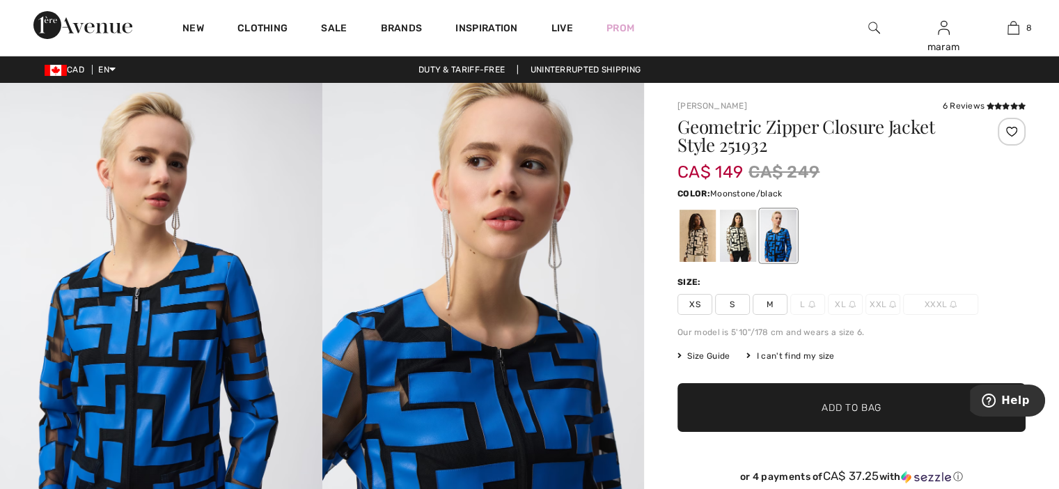
click at [690, 231] on div at bounding box center [697, 236] width 36 height 52
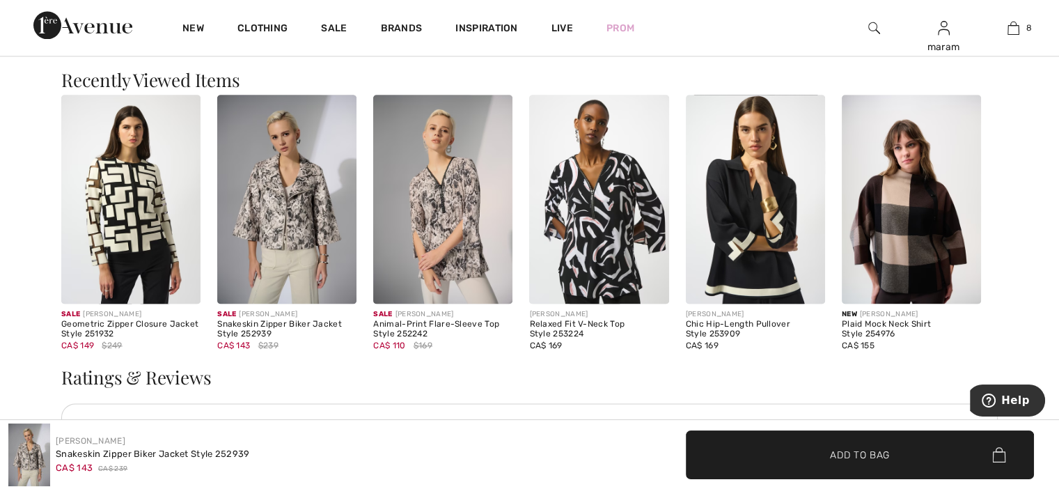
scroll to position [1898, 0]
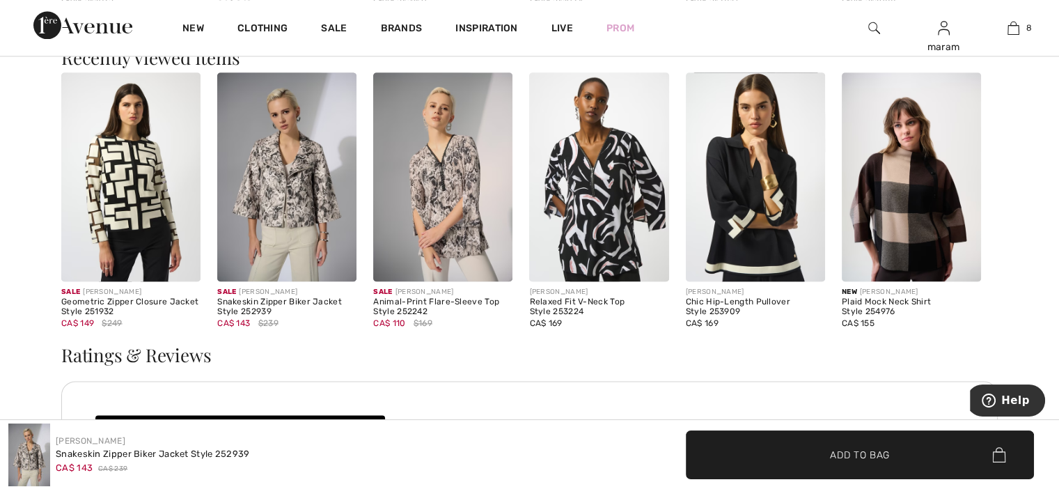
click at [885, 195] on img at bounding box center [911, 176] width 139 height 209
